Goal: Task Accomplishment & Management: Manage account settings

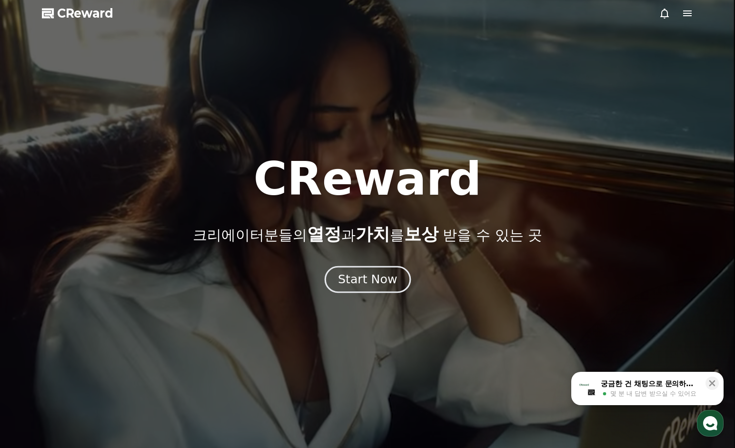
click at [369, 284] on div "Start Now" at bounding box center [367, 280] width 59 height 16
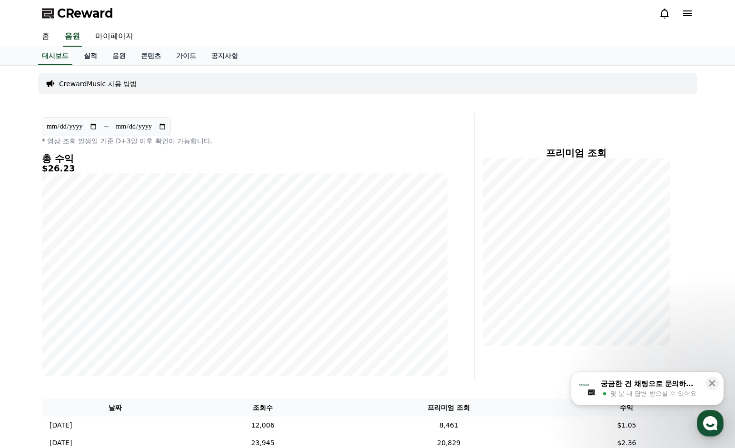
click at [89, 57] on link "실적" at bounding box center [90, 56] width 29 height 18
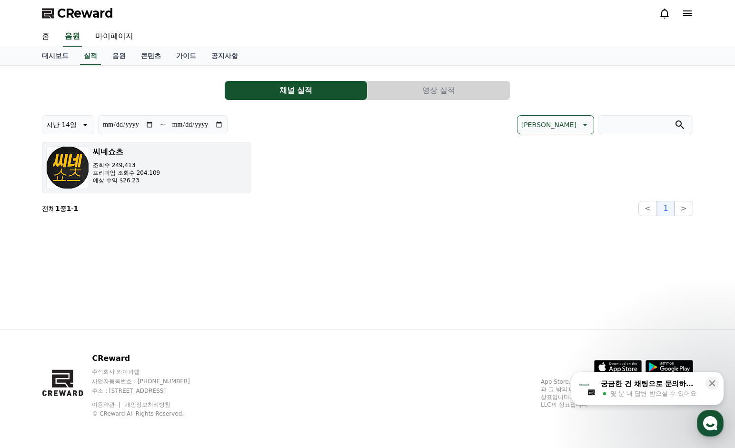
click at [192, 176] on button "씨네쇼츠 조회수 249,413 프리미엄 조회수 204,109 예상 수익 $26.23" at bounding box center [147, 167] width 210 height 51
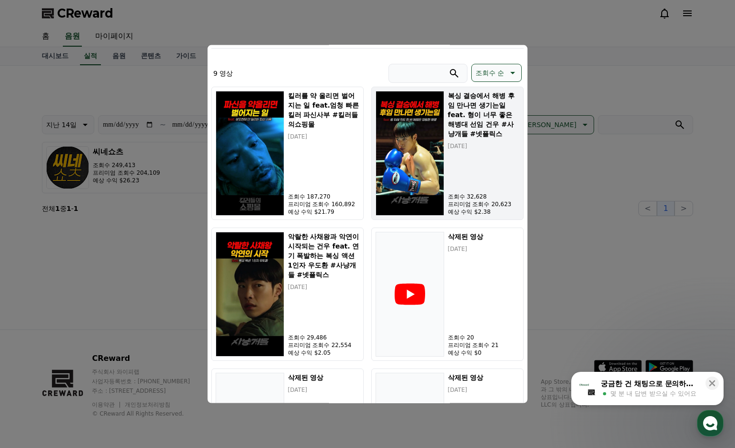
scroll to position [315, 0]
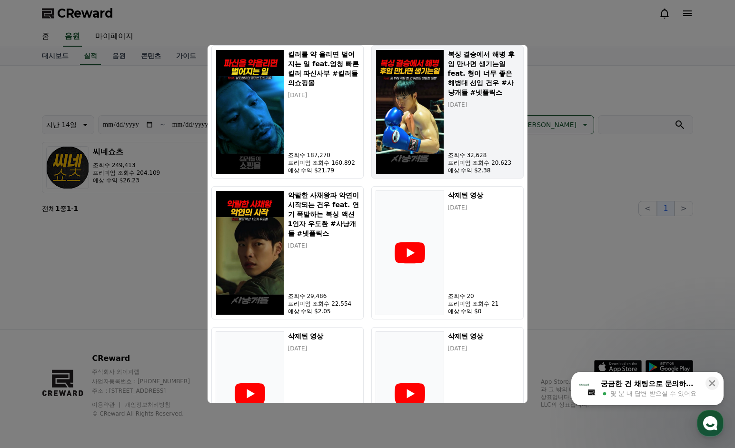
click at [455, 121] on div "복싱 결승에서 해병 후임 만나면 생기는일 feat. 형이 너무 좋은 해병대 선임 건우 #사냥개들 #넷플릭스 [DATE] 조회수 32,628 프…" at bounding box center [483, 111] width 71 height 125
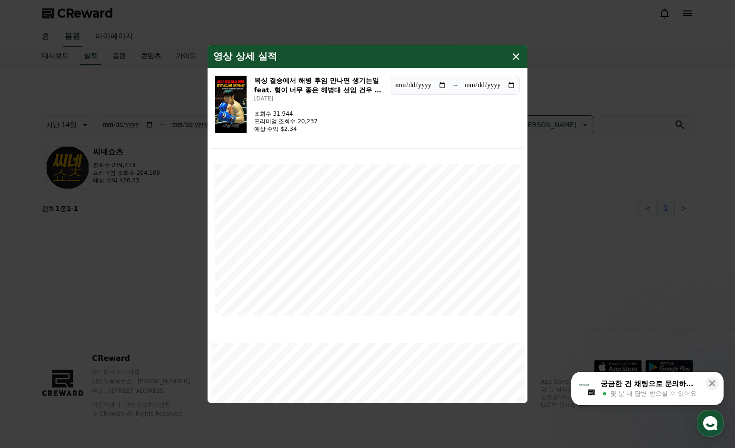
scroll to position [3, 0]
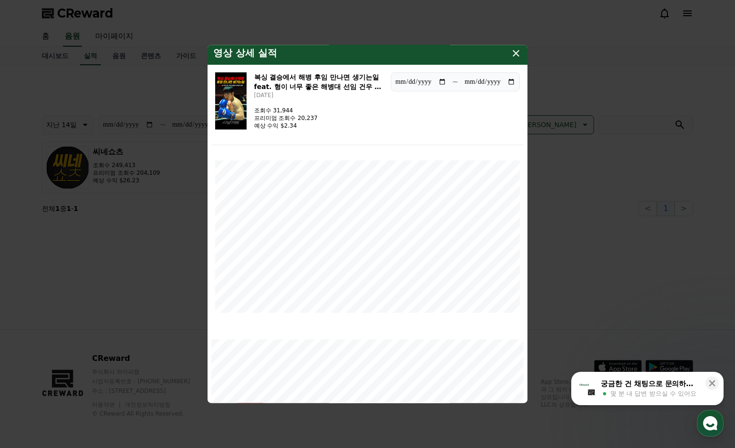
click at [516, 55] on icon "modal" at bounding box center [516, 52] width 11 height 11
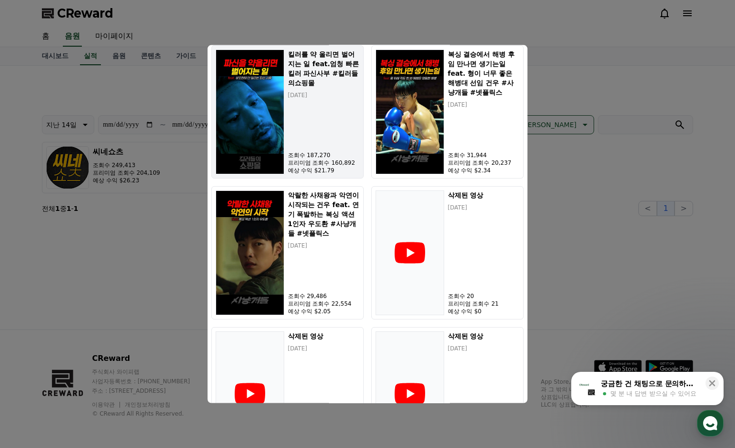
click at [317, 151] on p "조회수 187,270" at bounding box center [323, 155] width 71 height 8
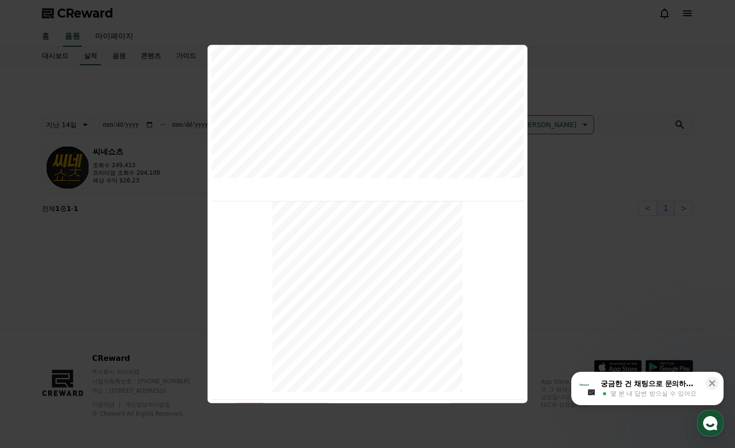
scroll to position [0, 0]
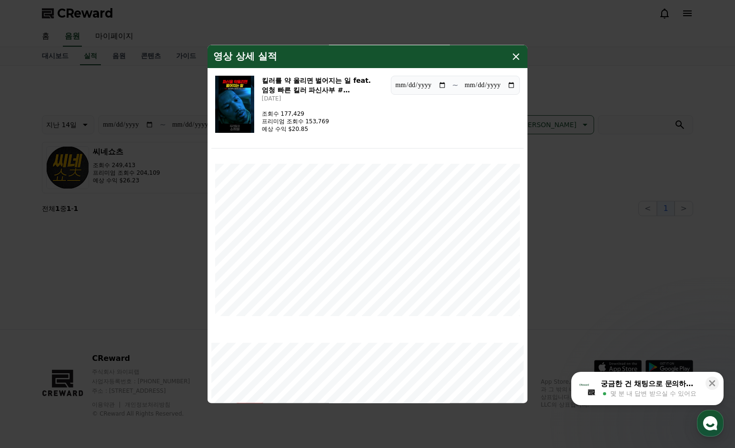
click at [517, 55] on icon "modal" at bounding box center [516, 56] width 7 height 7
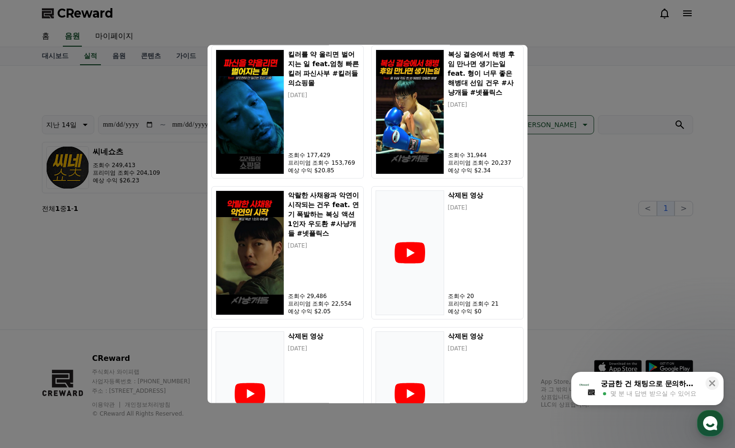
click at [571, 70] on button "close modal" at bounding box center [367, 224] width 735 height 448
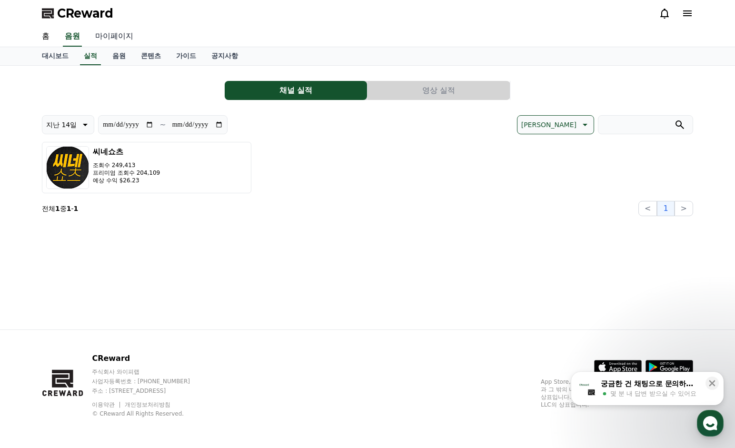
click at [108, 35] on link "마이페이지" at bounding box center [114, 37] width 53 height 20
select select "**********"
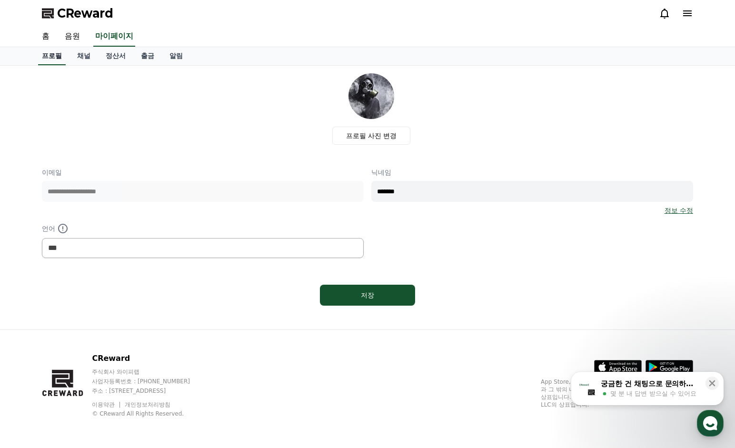
click at [52, 55] on link "프로필" at bounding box center [52, 56] width 28 height 18
click at [81, 57] on link "채널" at bounding box center [84, 56] width 29 height 18
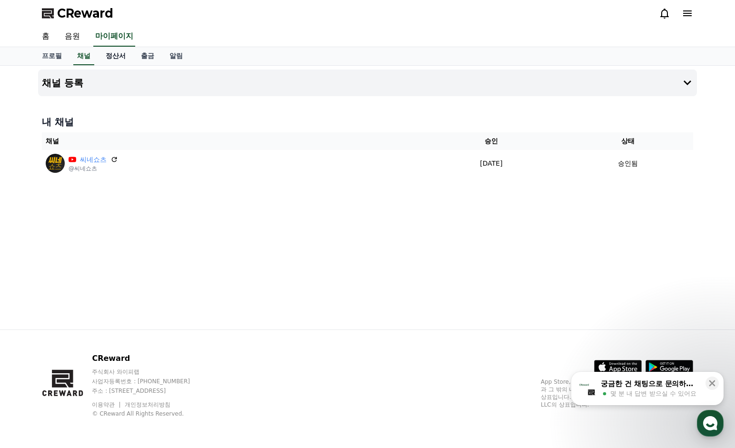
click at [112, 57] on link "정산서" at bounding box center [115, 56] width 35 height 18
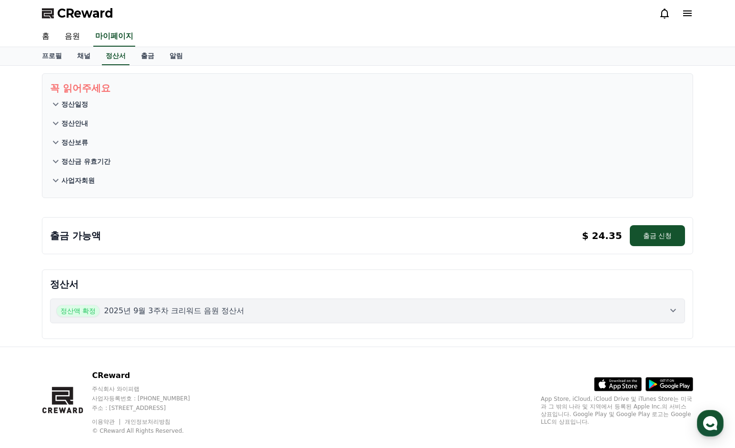
scroll to position [17, 0]
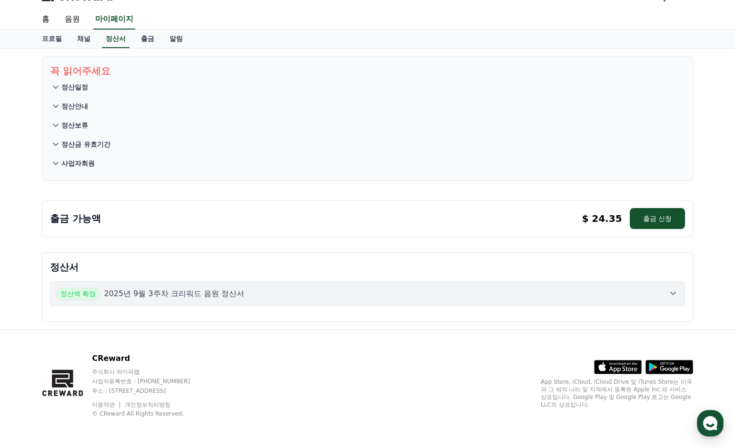
click at [195, 295] on p "2025년 9월 3주차 크리워드 음원 정산서" at bounding box center [174, 293] width 141 height 11
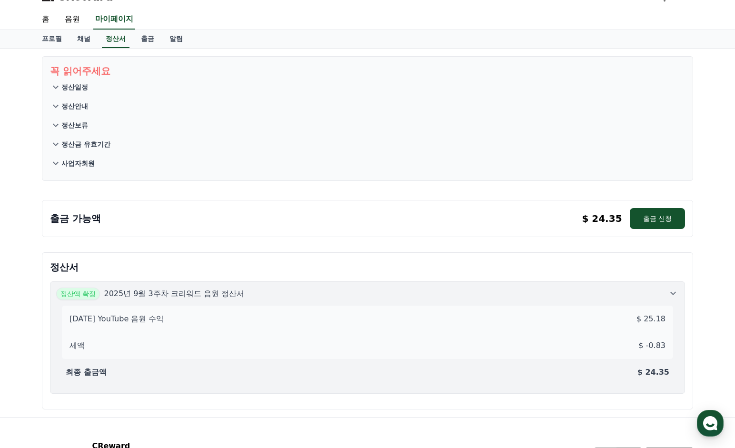
click at [144, 321] on p "[DATE] YouTube 음원 수익" at bounding box center [117, 318] width 94 height 11
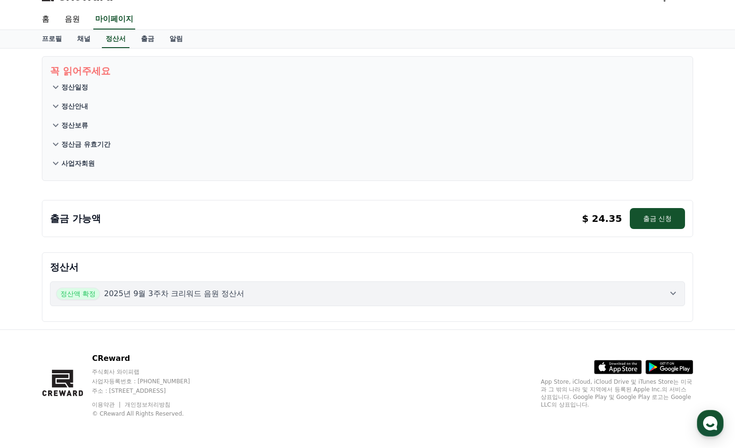
click at [141, 298] on p "2025년 9월 3주차 크리워드 음원 정산서" at bounding box center [174, 293] width 141 height 11
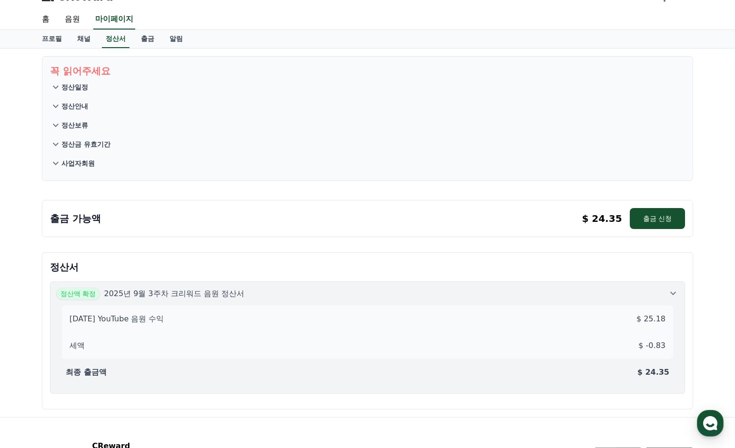
scroll to position [0, 0]
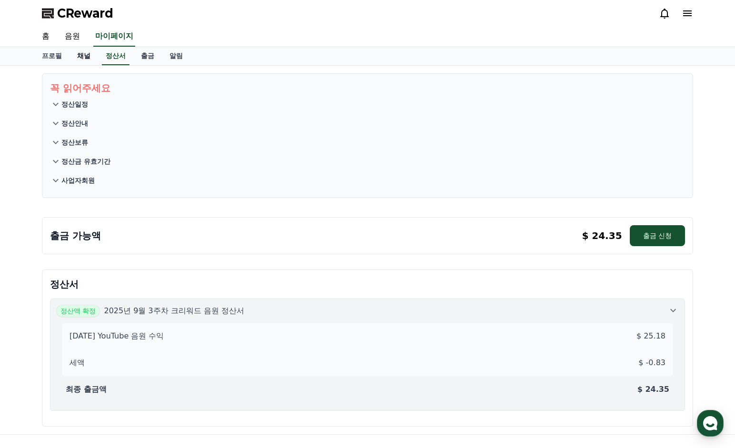
click at [81, 58] on link "채널" at bounding box center [84, 56] width 29 height 18
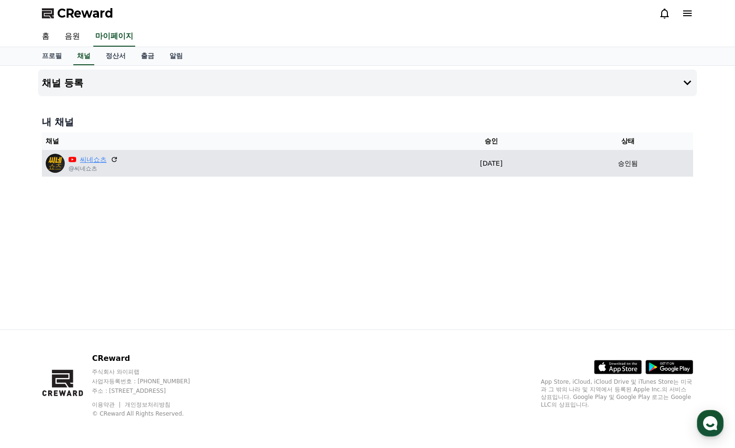
click at [89, 159] on link "씨네쇼츠" at bounding box center [93, 160] width 27 height 10
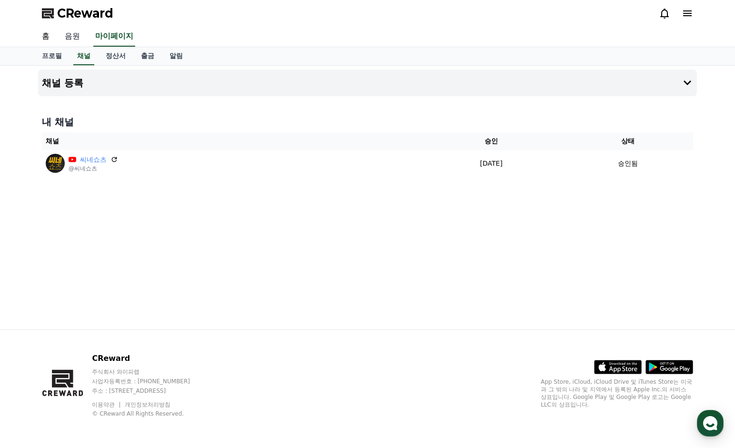
click at [71, 41] on link "음원" at bounding box center [72, 37] width 30 height 20
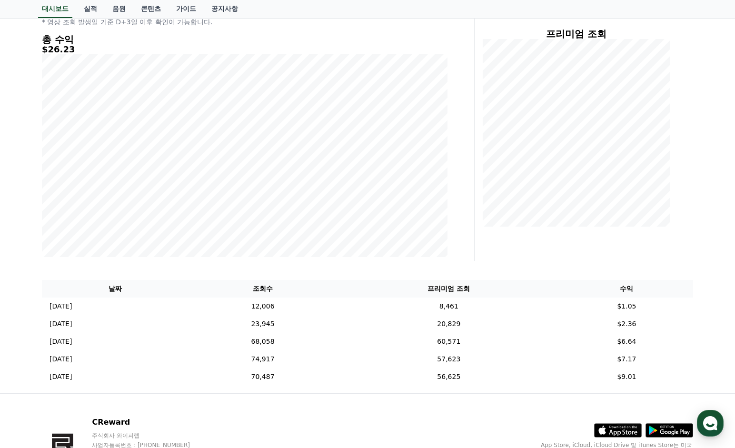
scroll to position [183, 0]
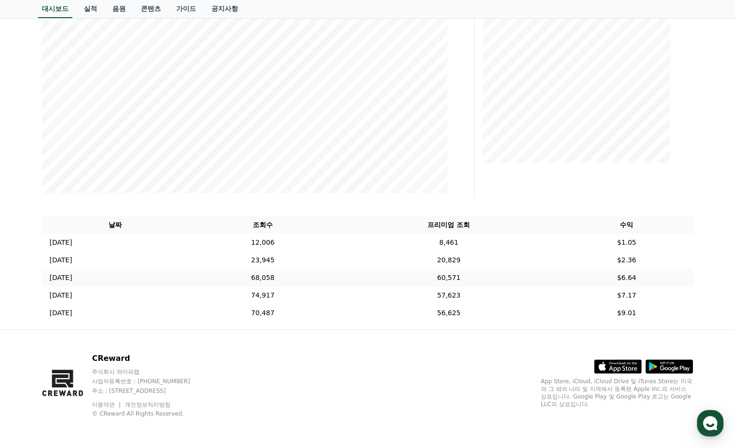
click at [275, 277] on td "68,058" at bounding box center [263, 278] width 150 height 18
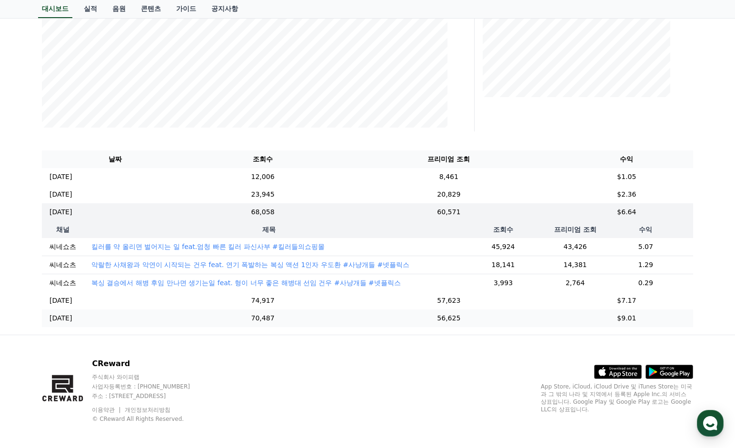
scroll to position [254, 0]
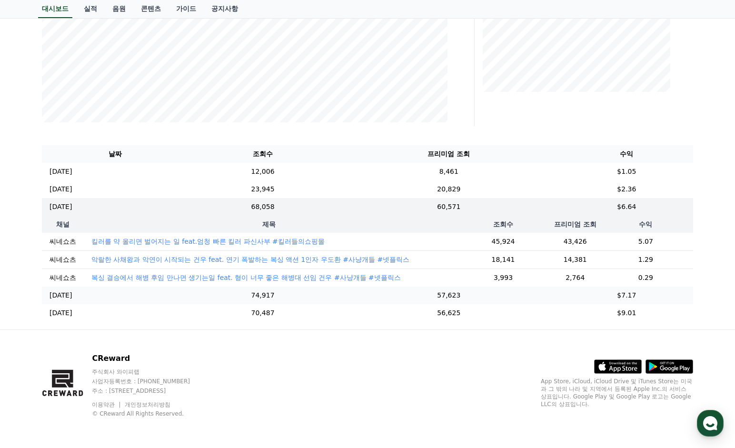
click at [177, 290] on td "[DATE] 09/19" at bounding box center [115, 296] width 146 height 18
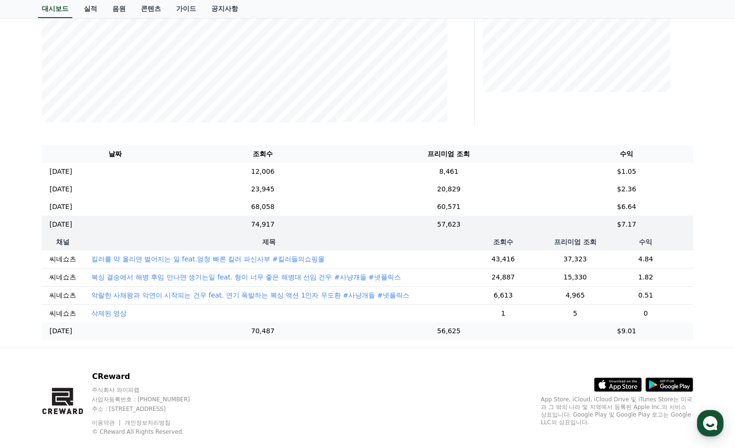
click at [188, 326] on td "[DATE] 09/18" at bounding box center [115, 331] width 146 height 18
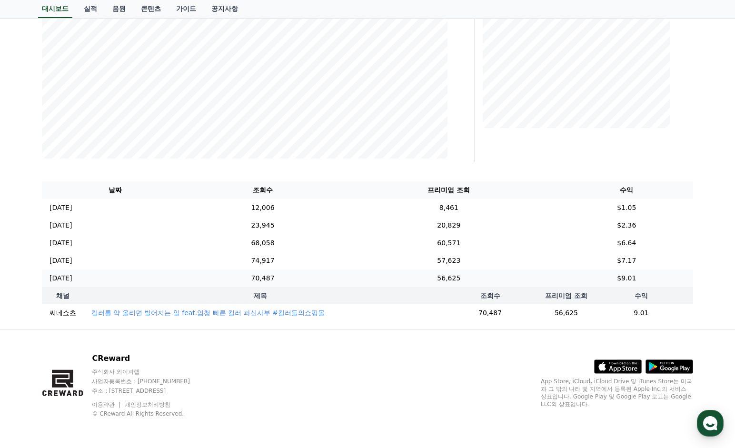
click at [153, 276] on td "[DATE] 09/18" at bounding box center [115, 279] width 146 height 18
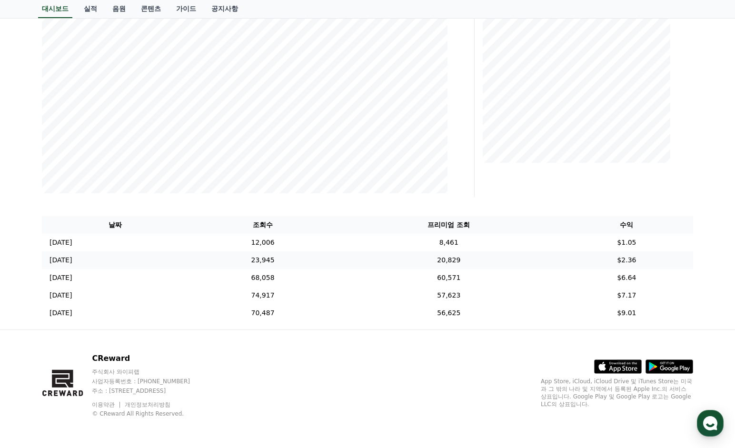
click at [147, 252] on td "[DATE] 09/21" at bounding box center [115, 261] width 146 height 18
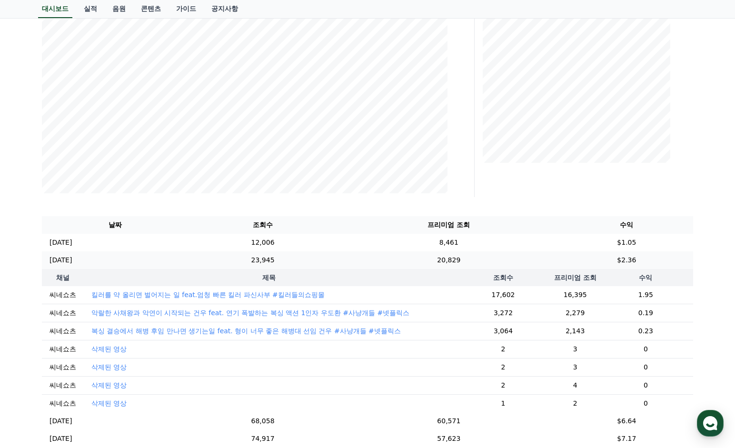
scroll to position [254, 0]
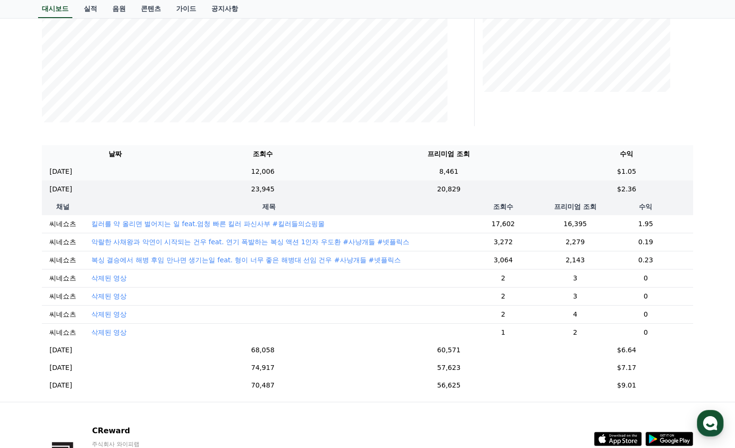
click at [279, 172] on td "12,006" at bounding box center [263, 172] width 150 height 18
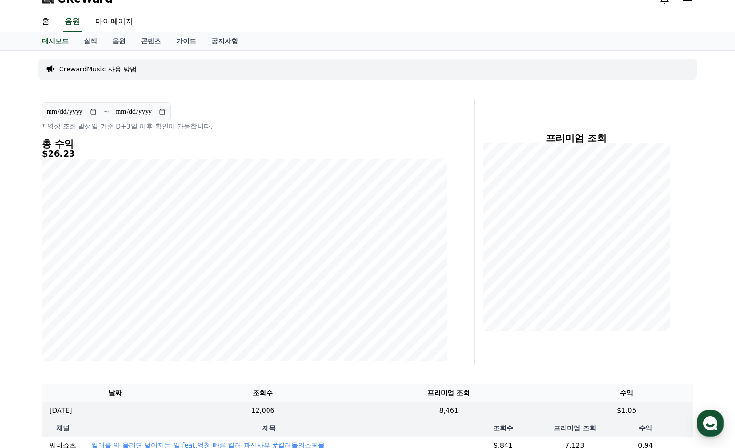
scroll to position [0, 0]
